Goal: Information Seeking & Learning: Understand process/instructions

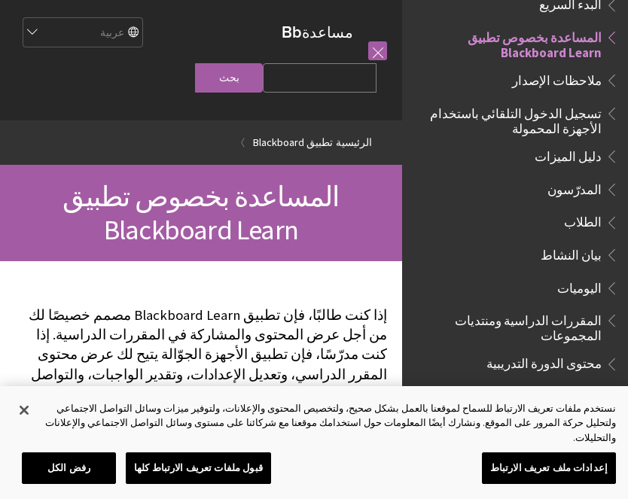
click at [591, 123] on span "تسجيل الدخول التلقائي باستخدام الأجهزة المحمولة" at bounding box center [510, 118] width 181 height 35
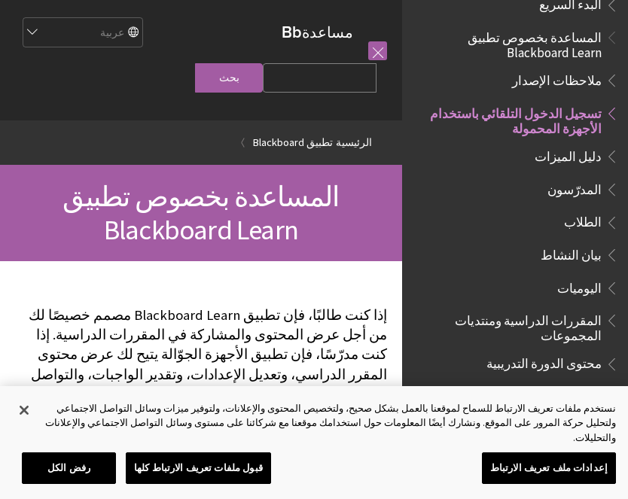
click at [577, 118] on span "تسجيل الدخول التلقائي باستخدام الأجهزة المحمولة" at bounding box center [510, 118] width 181 height 35
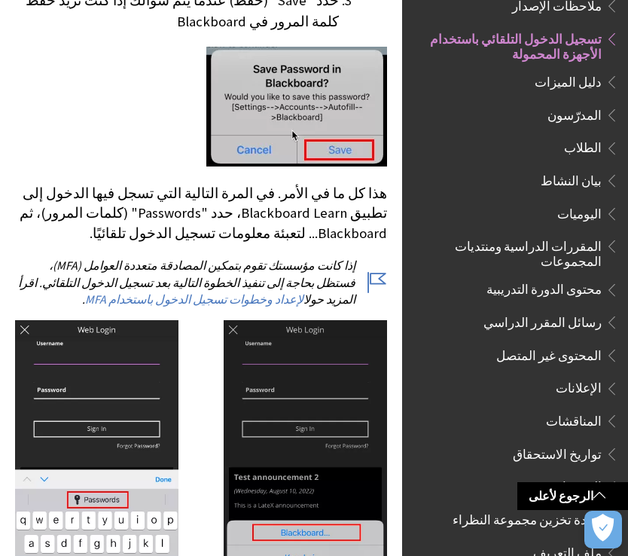
scroll to position [1083, 0]
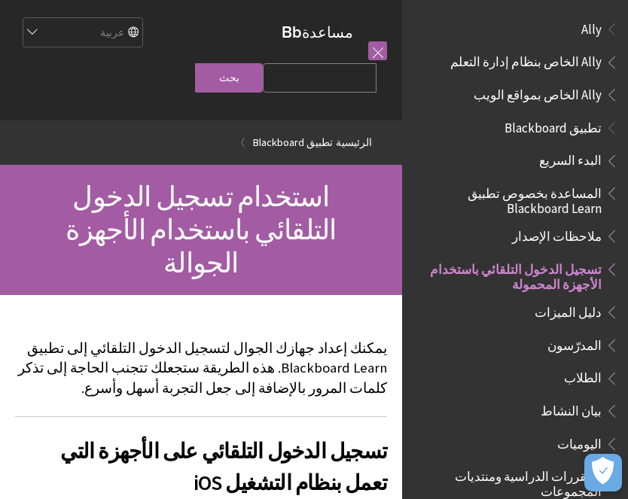
click at [586, 195] on span "المساعدة بخصوص تطبيق Blackboard Learn" at bounding box center [510, 198] width 181 height 35
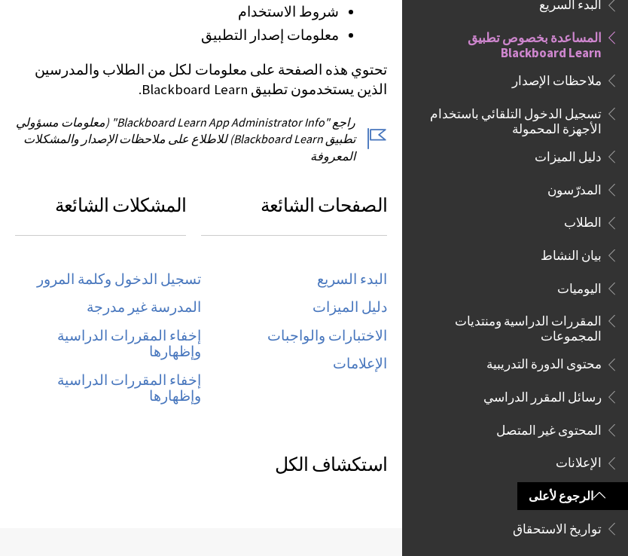
scroll to position [682, 0]
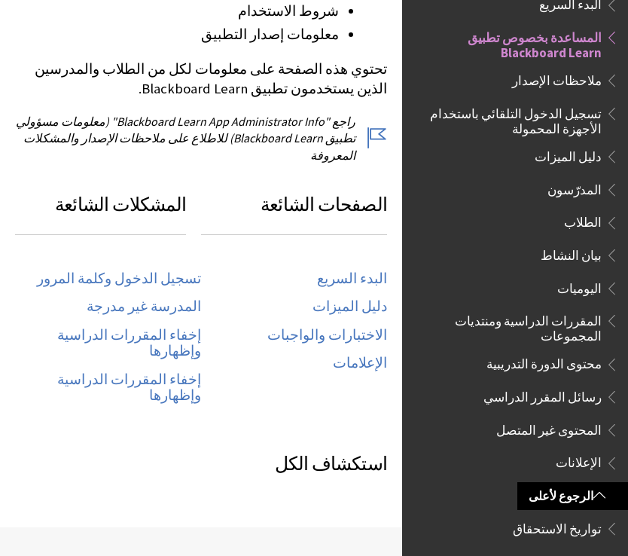
click at [365, 270] on link "البدء السريع" at bounding box center [352, 278] width 70 height 17
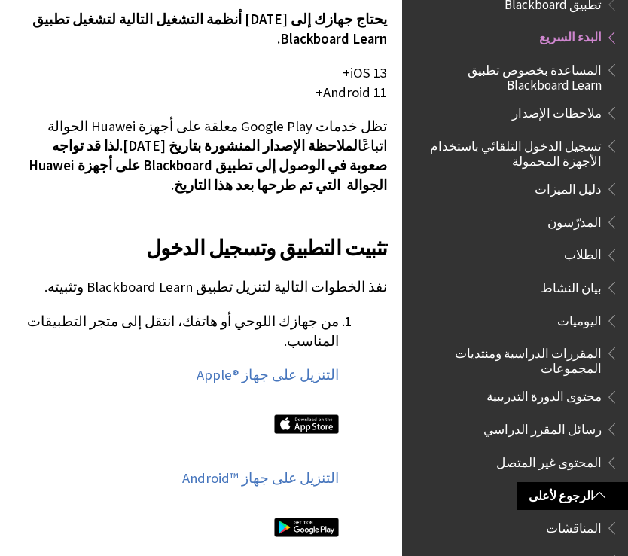
scroll to position [678, 0]
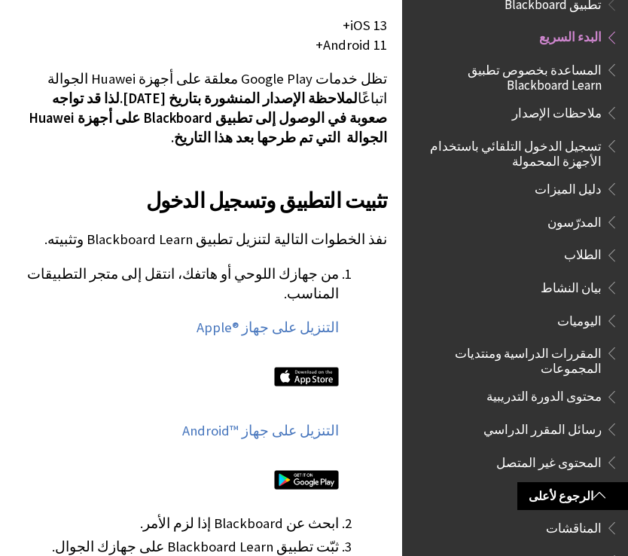
click at [304, 318] on link "التنزيل على جهاز Apple®‎" at bounding box center [267, 327] width 142 height 18
